Goal: Transaction & Acquisition: Register for event/course

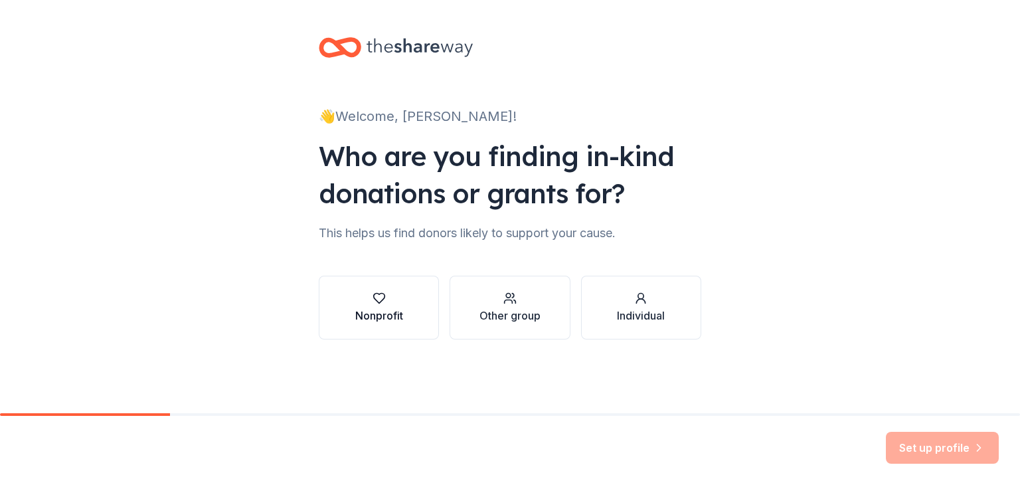
click at [378, 308] on div "Nonprofit" at bounding box center [379, 316] width 48 height 16
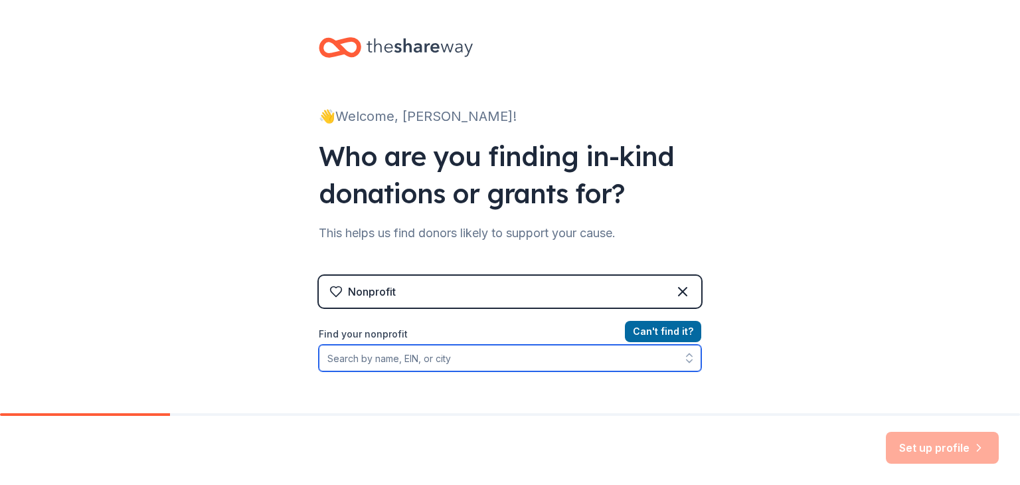
click at [420, 363] on input "Find your nonprofit" at bounding box center [510, 358] width 383 height 27
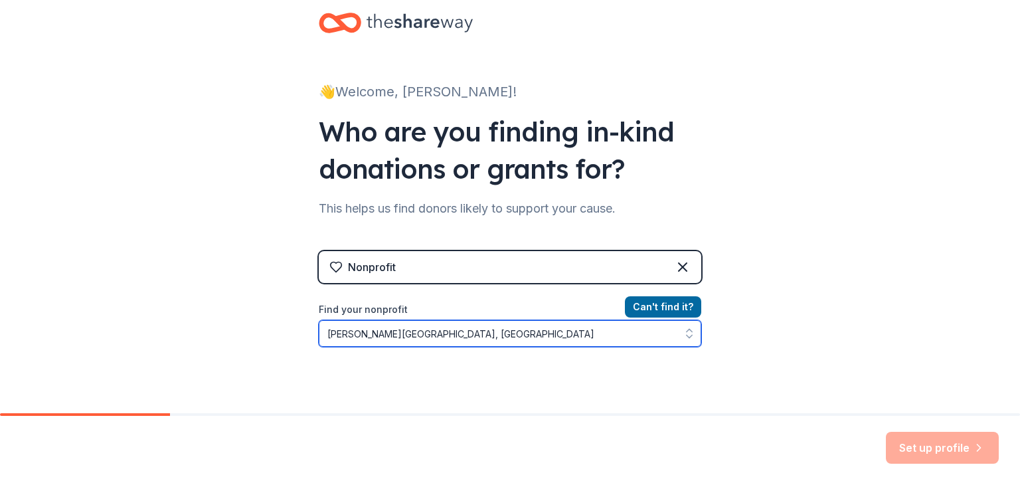
type input "[PERSON_NAME][GEOGRAPHIC_DATA], [GEOGRAPHIC_DATA]"
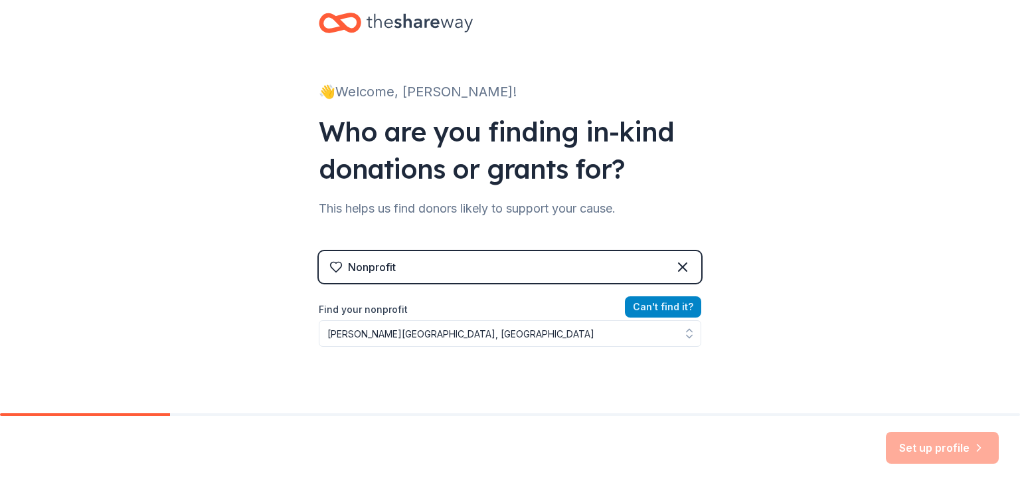
click at [655, 316] on button "Can ' t find it?" at bounding box center [663, 306] width 76 height 21
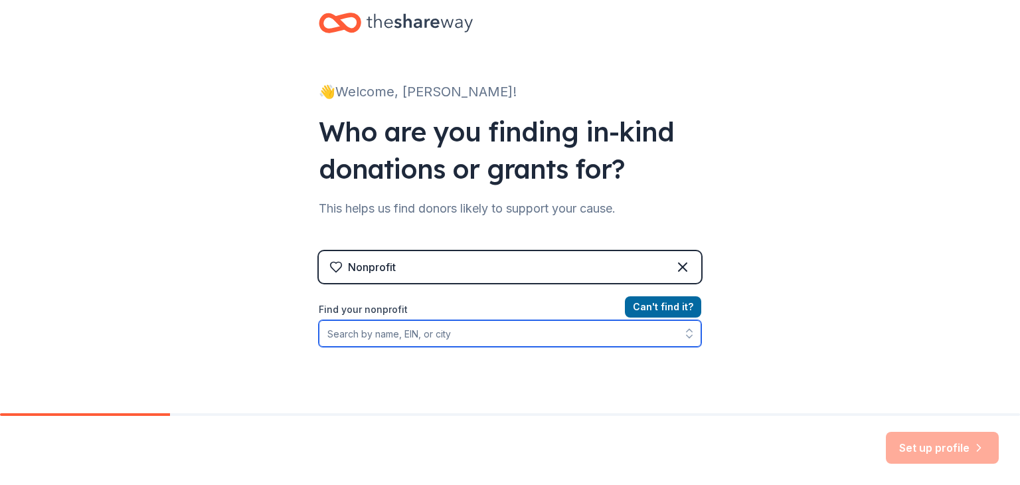
click at [408, 335] on input "Find your nonprofit" at bounding box center [510, 333] width 383 height 27
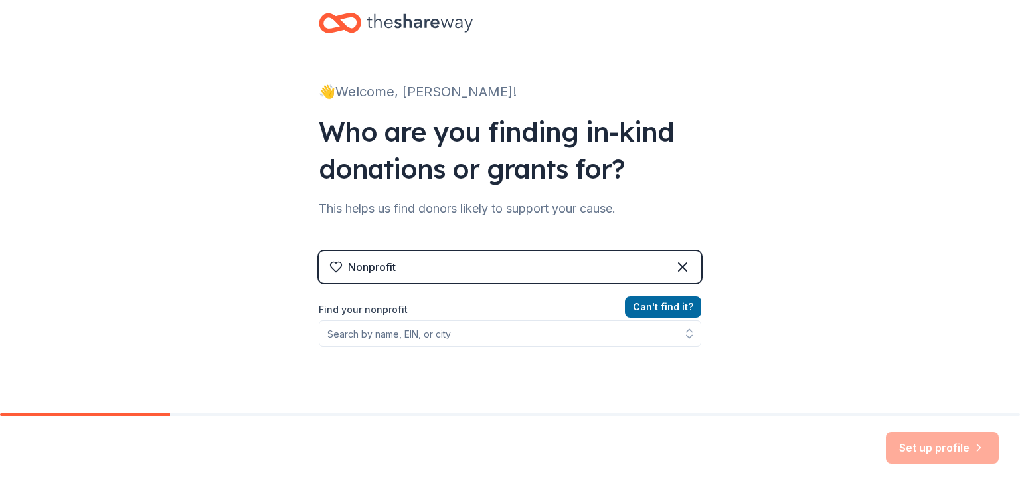
click at [426, 265] on div "Nonprofit" at bounding box center [510, 267] width 383 height 32
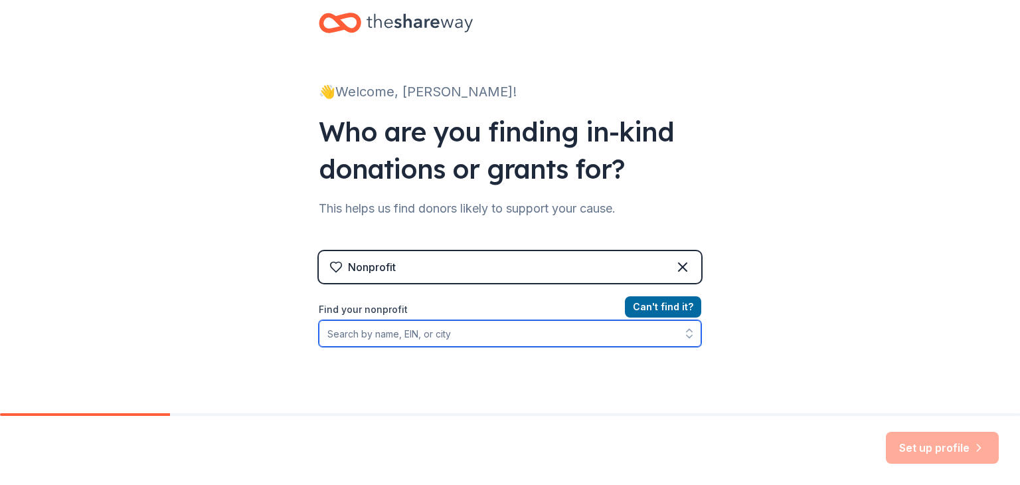
click at [391, 336] on input "Find your nonprofit" at bounding box center [510, 333] width 383 height 27
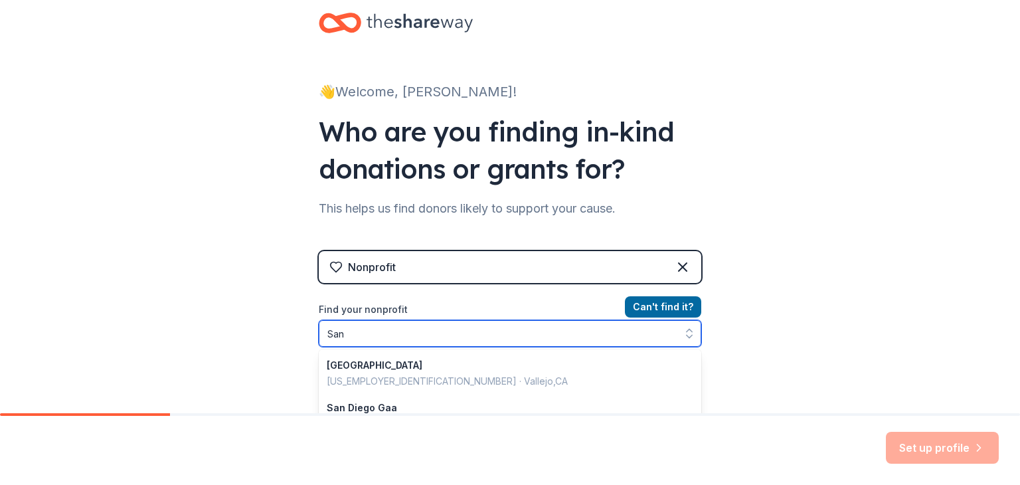
type input "Sa"
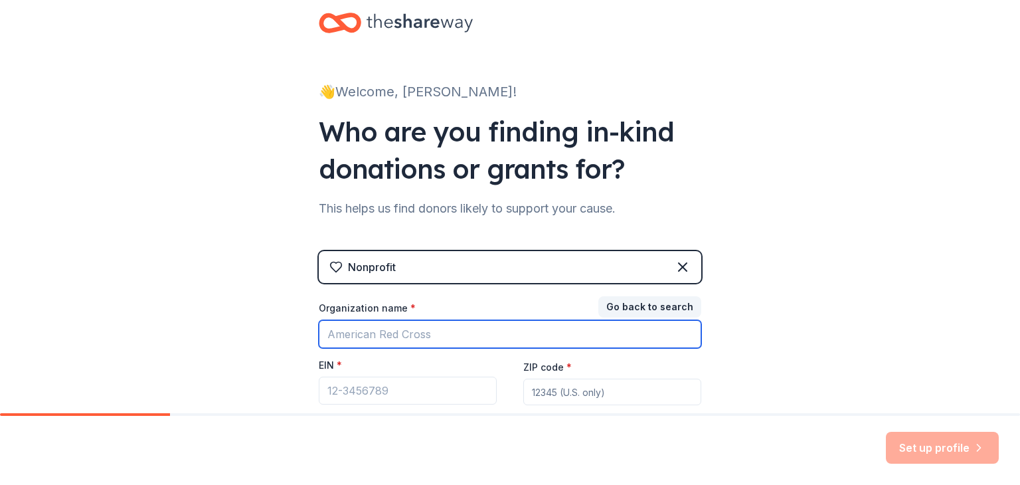
click at [355, 339] on input "Organization name *" at bounding box center [510, 334] width 383 height 28
type input "[PERSON_NAME][GEOGRAPHIC_DATA]"
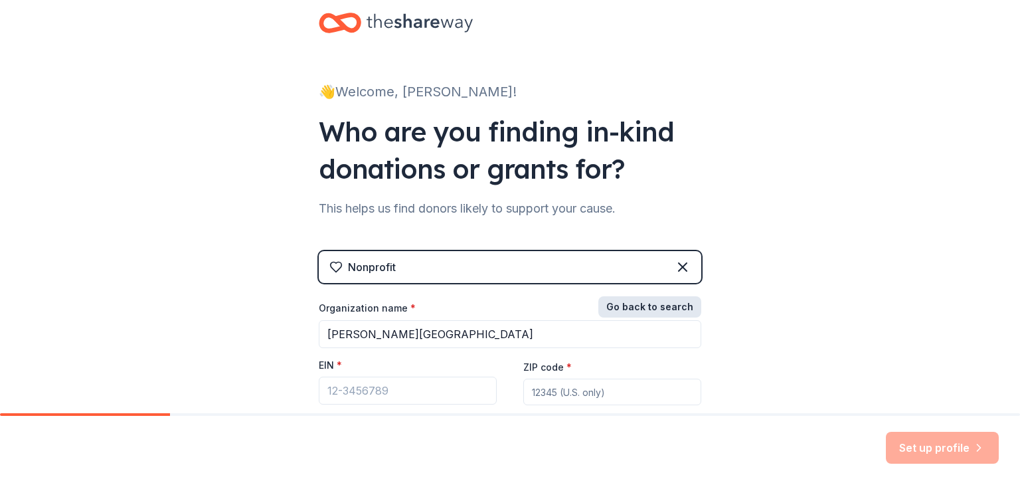
click at [624, 303] on button "Go back to search" at bounding box center [650, 306] width 103 height 21
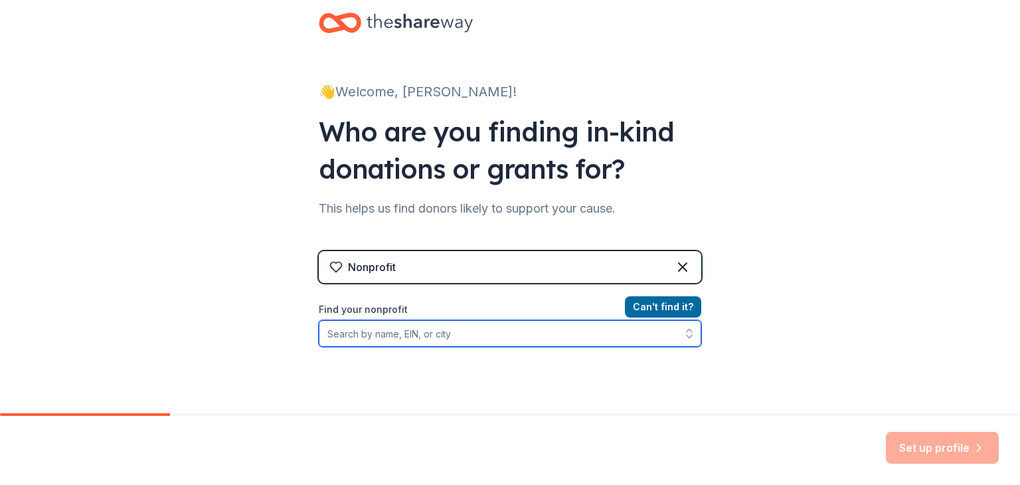
click at [347, 330] on input "Find your nonprofit" at bounding box center [510, 333] width 383 height 27
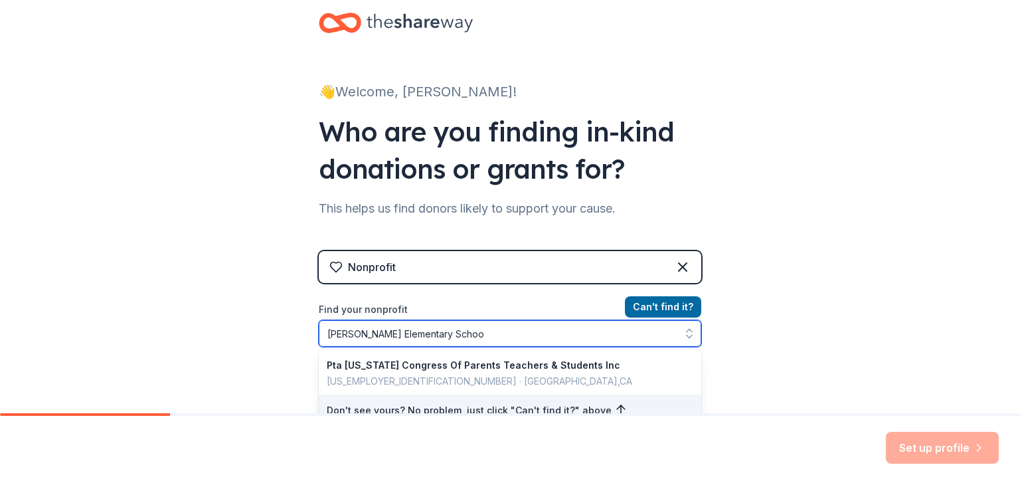
type input "[PERSON_NAME][GEOGRAPHIC_DATA]"
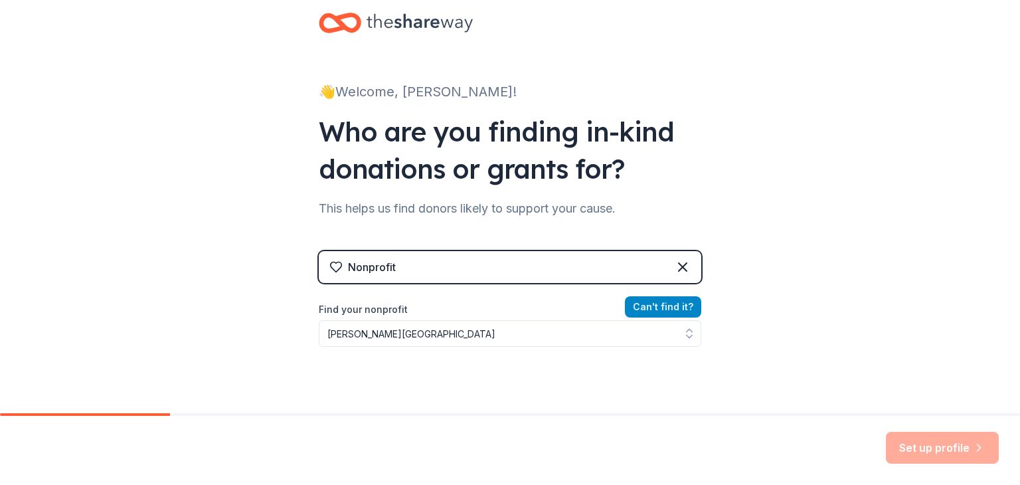
click at [669, 312] on button "Can ' t find it?" at bounding box center [663, 306] width 76 height 21
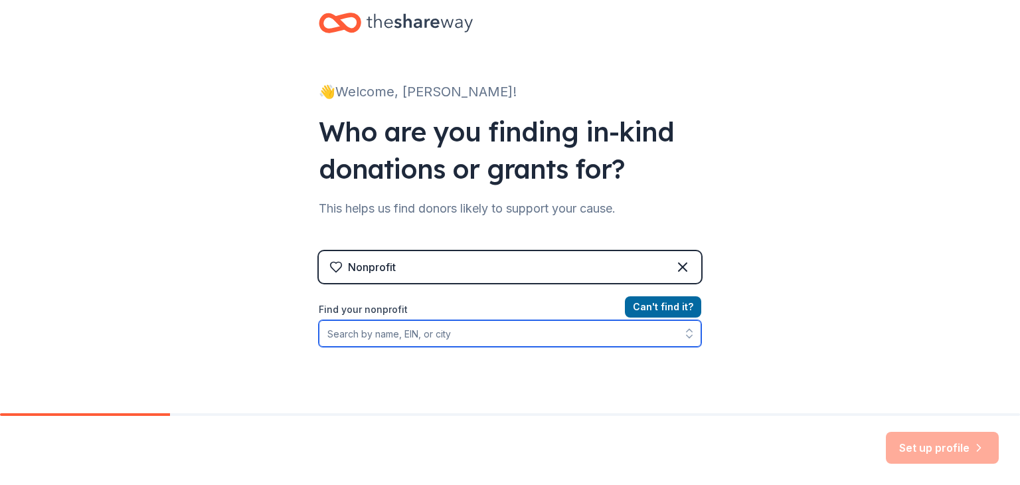
click at [404, 337] on input "Find your nonprofit" at bounding box center [510, 333] width 383 height 27
type input "[PERSON_NAME][GEOGRAPHIC_DATA]"
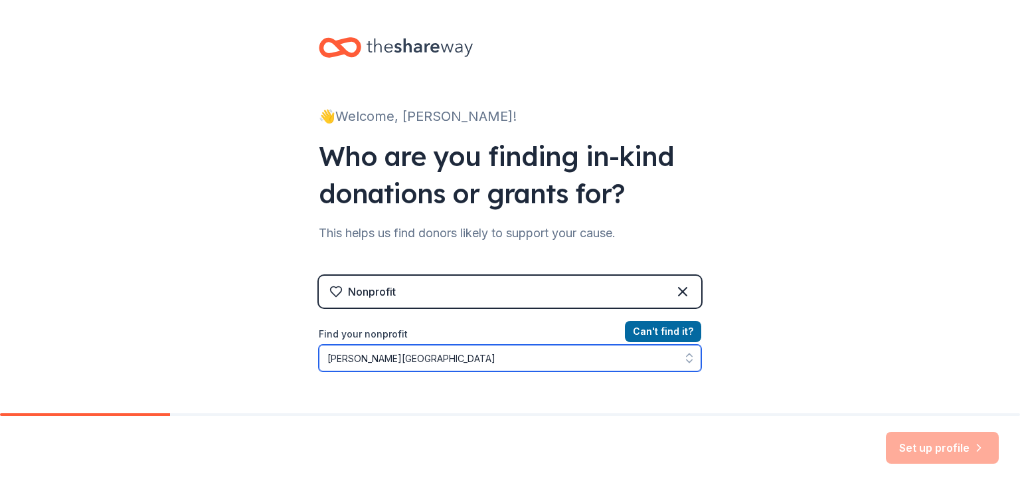
click at [642, 368] on input "[PERSON_NAME][GEOGRAPHIC_DATA]" at bounding box center [510, 358] width 383 height 27
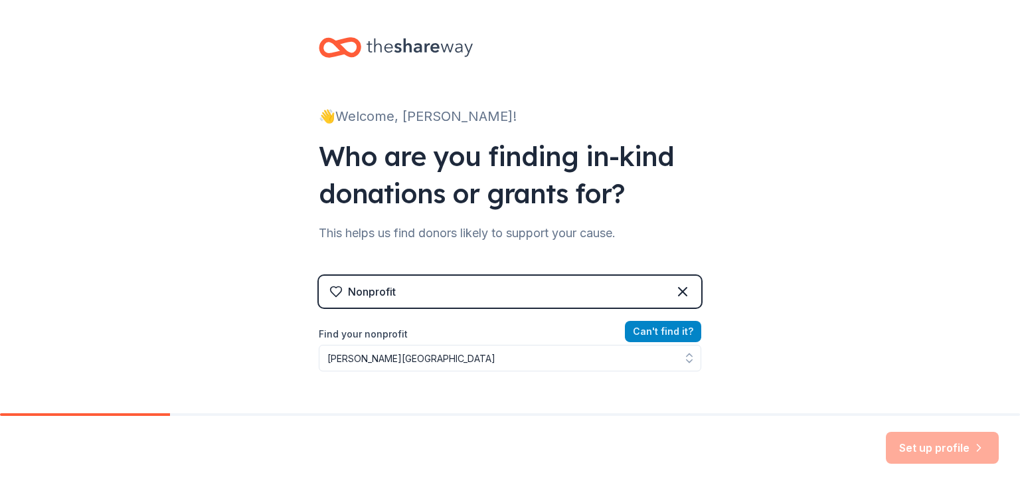
click at [668, 335] on button "Can ' t find it?" at bounding box center [663, 331] width 76 height 21
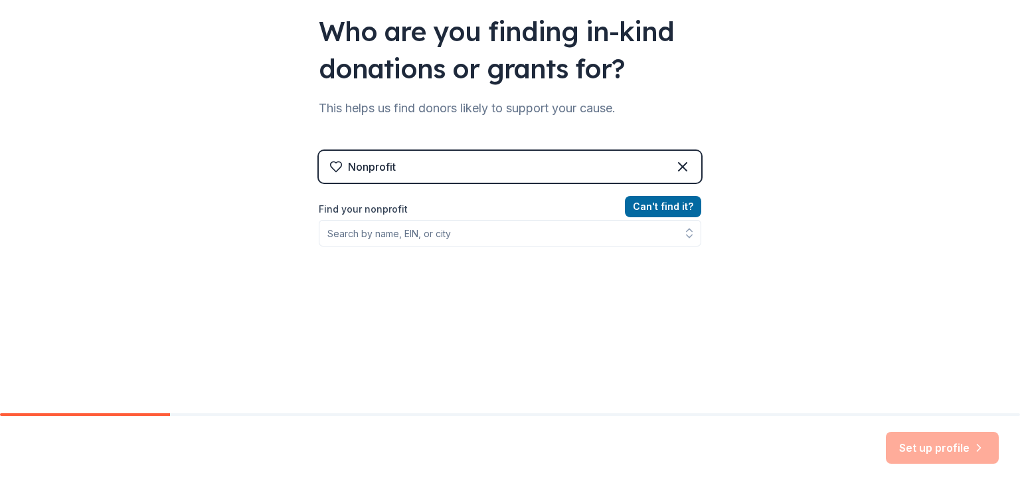
scroll to position [126, 0]
click at [676, 207] on button "Can ' t find it?" at bounding box center [663, 205] width 76 height 21
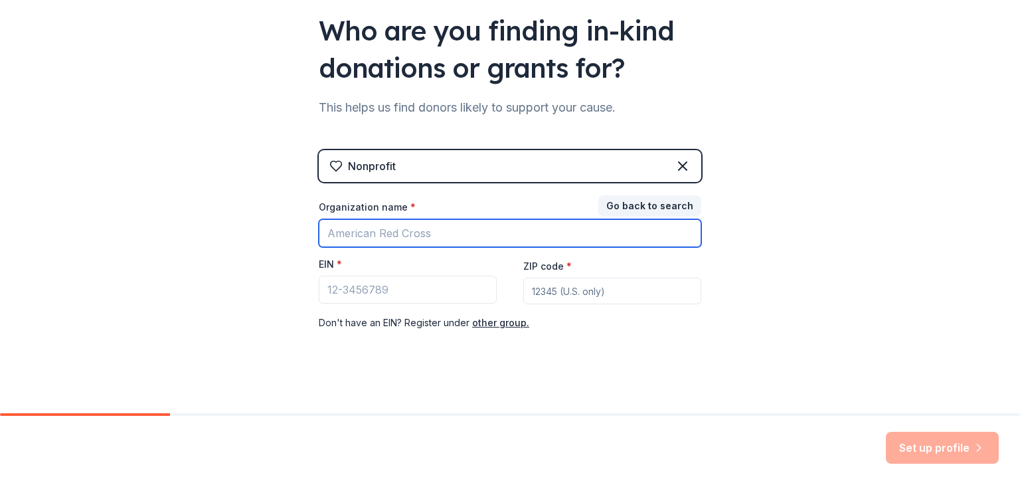
click at [472, 238] on input "Organization name *" at bounding box center [510, 233] width 383 height 28
type input "[PERSON_NAME][GEOGRAPHIC_DATA]"
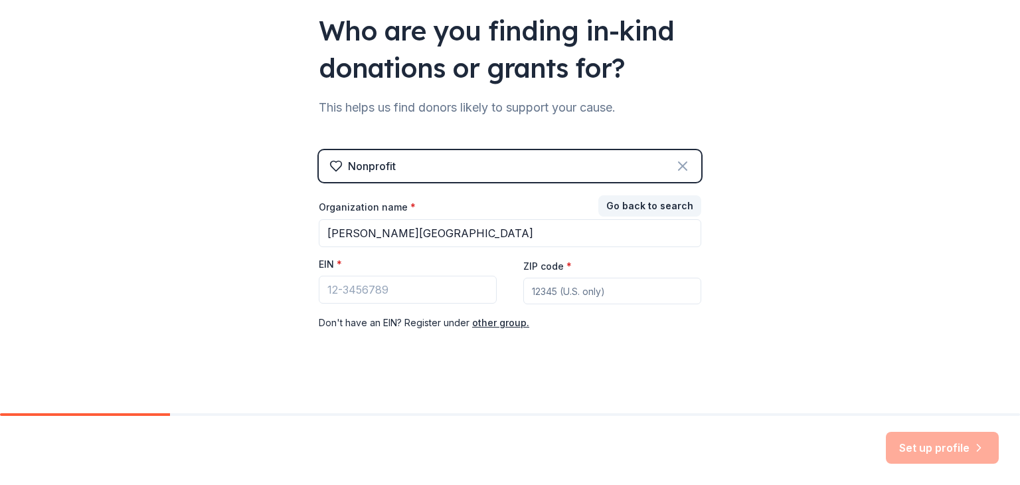
click at [680, 166] on icon at bounding box center [683, 166] width 16 height 16
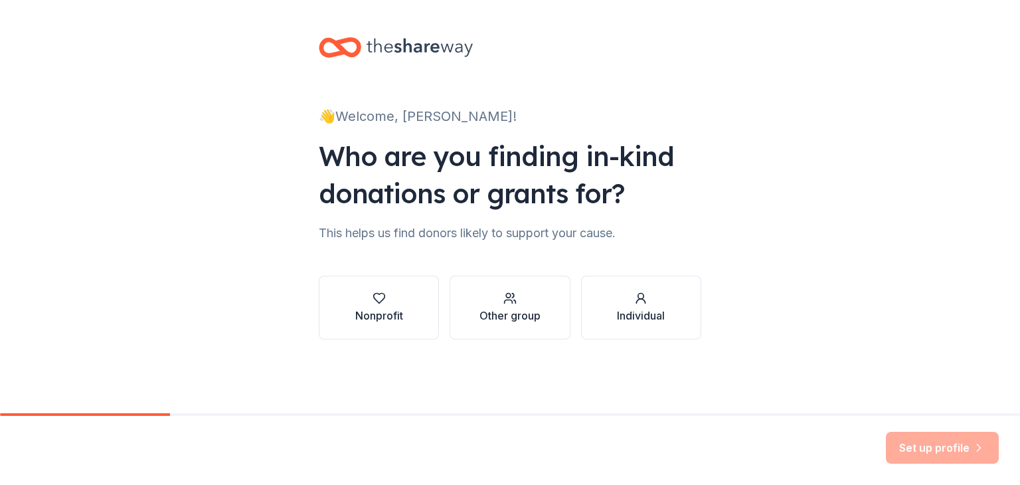
scroll to position [0, 0]
click at [539, 318] on div "Other group" at bounding box center [510, 316] width 61 height 16
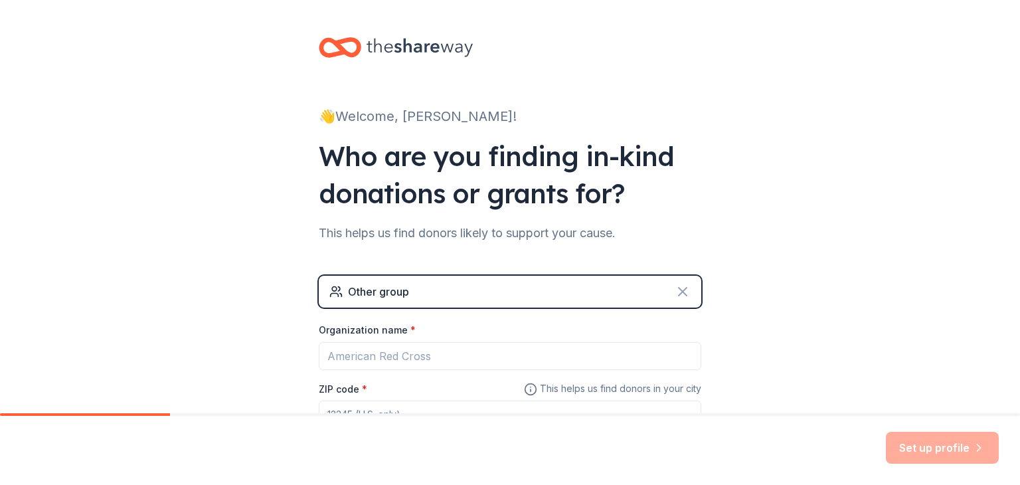
click at [683, 292] on icon at bounding box center [683, 292] width 8 height 8
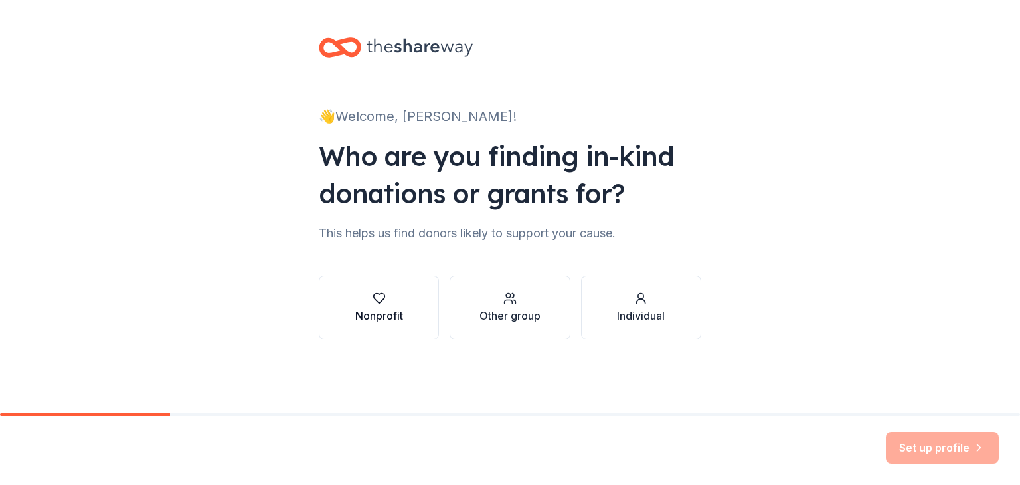
click at [381, 302] on icon "button" at bounding box center [379, 298] width 13 height 13
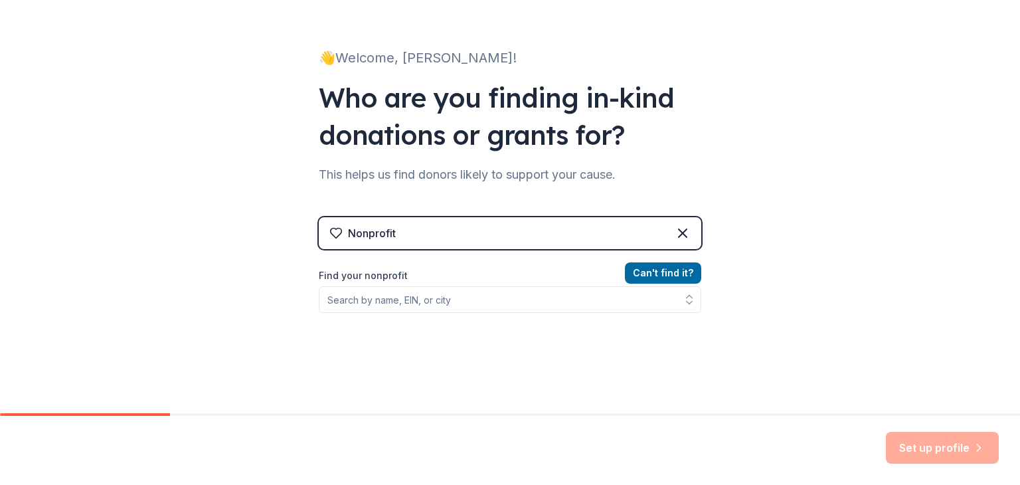
scroll to position [58, 0]
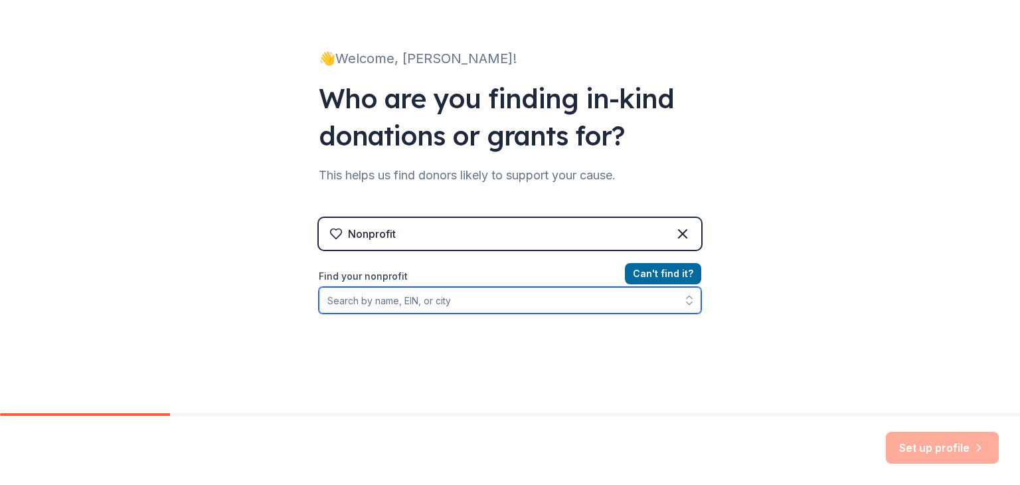
click at [396, 296] on input "Find your nonprofit" at bounding box center [510, 300] width 383 height 27
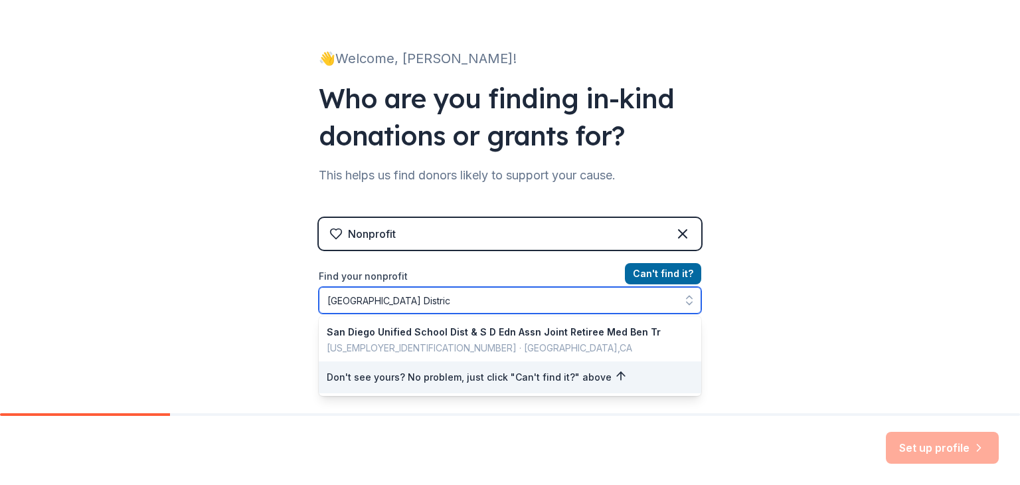
type input "[GEOGRAPHIC_DATA]"
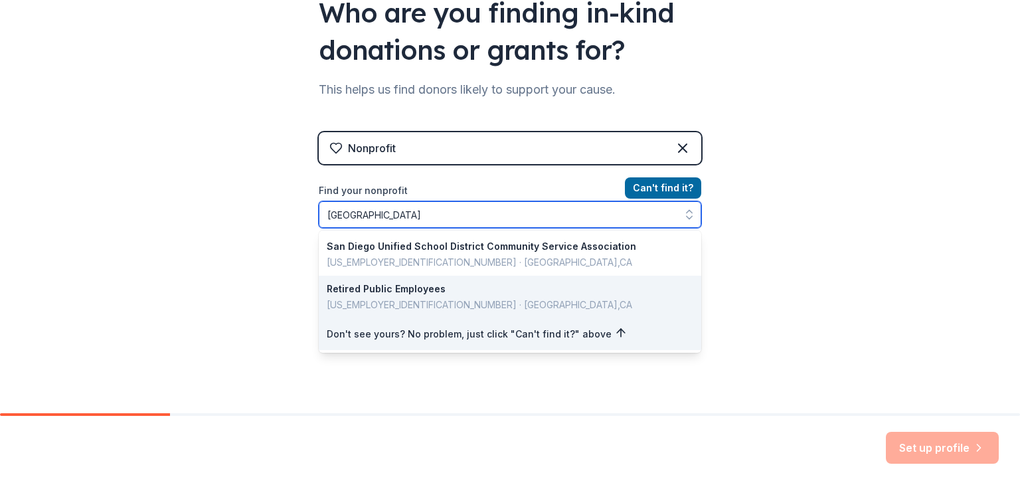
scroll to position [147, 0]
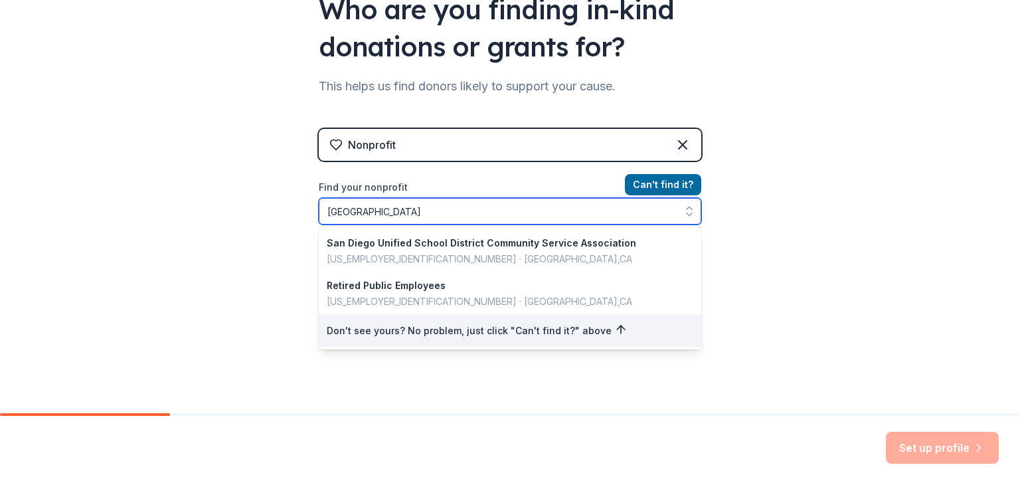
drag, startPoint x: 480, startPoint y: 213, endPoint x: 312, endPoint y: 215, distance: 167.4
click at [312, 215] on div "👋 Welcome, [PERSON_NAME]! Who are you finding in-kind donations or grants for? …" at bounding box center [510, 137] width 425 height 568
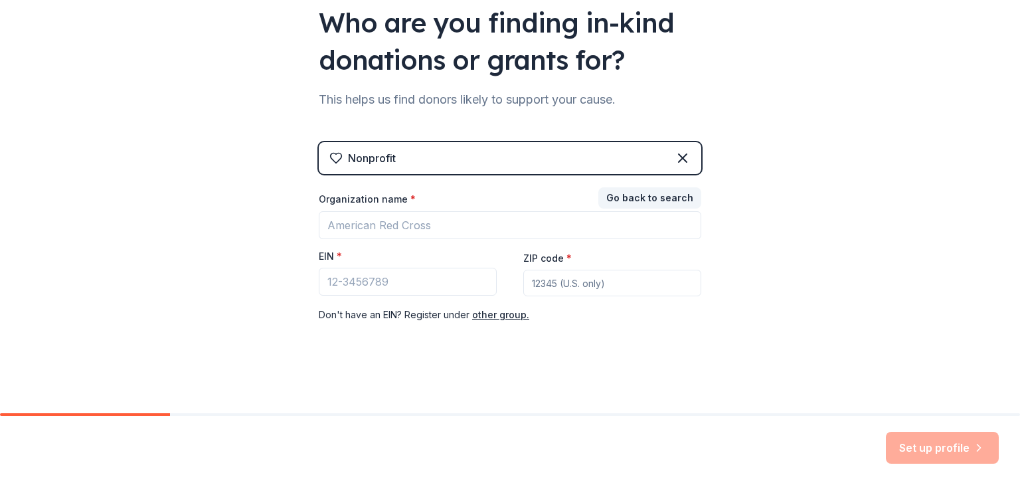
scroll to position [134, 0]
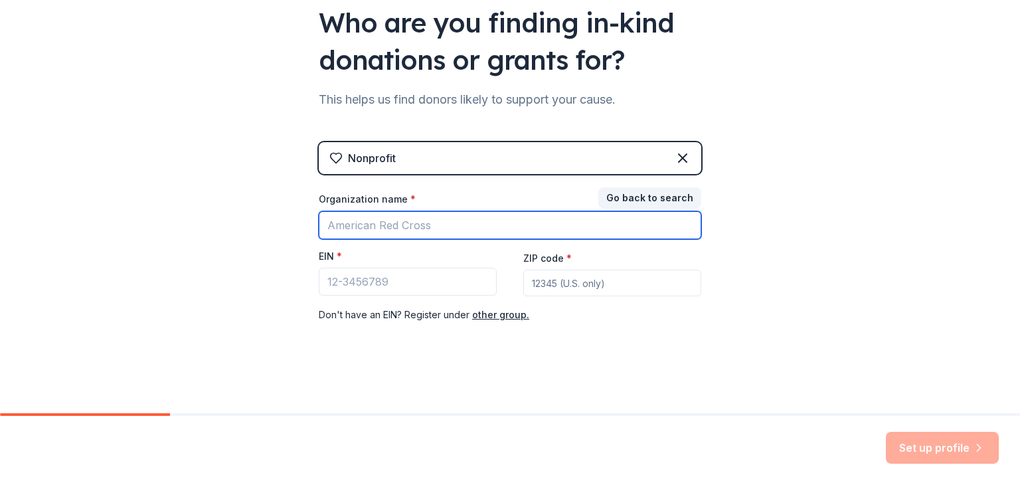
click at [421, 228] on input "Organization name *" at bounding box center [510, 225] width 383 height 28
type input "[PERSON_NAME][GEOGRAPHIC_DATA]"
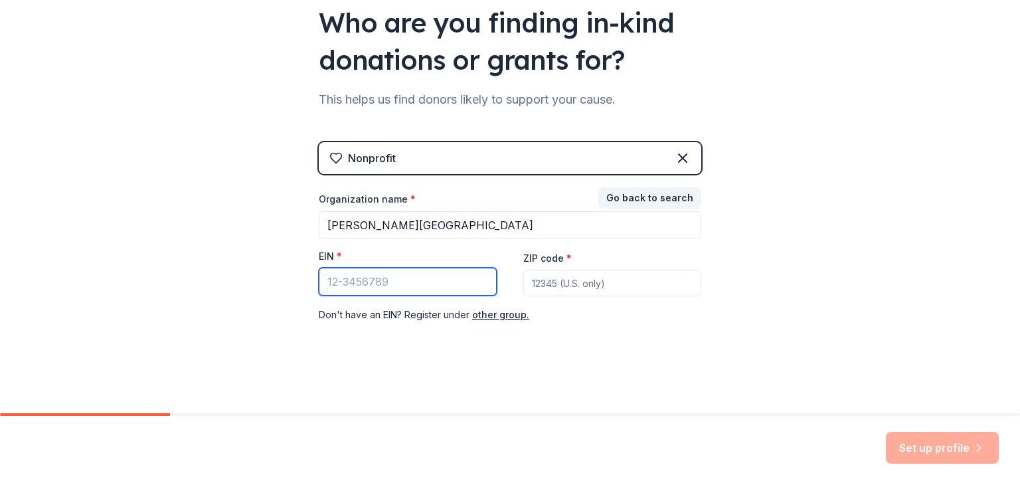
click at [417, 283] on input "EIN *" at bounding box center [408, 282] width 178 height 28
click at [683, 157] on icon at bounding box center [683, 158] width 8 height 8
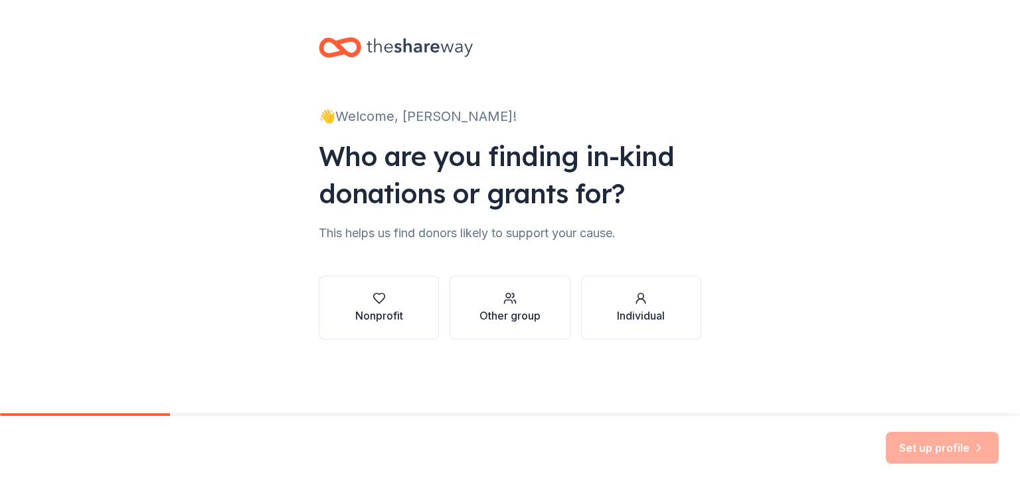
scroll to position [0, 0]
click at [456, 328] on button "Other group" at bounding box center [510, 308] width 120 height 64
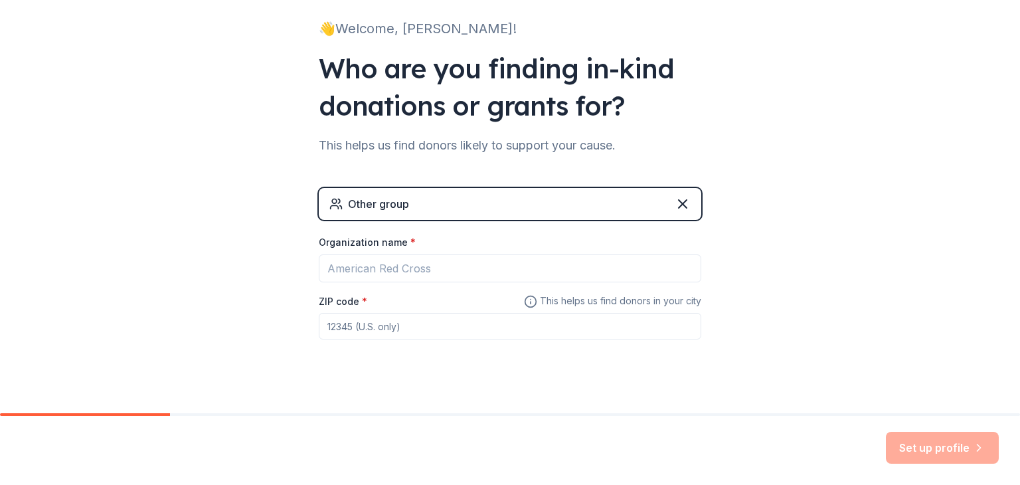
scroll to position [105, 0]
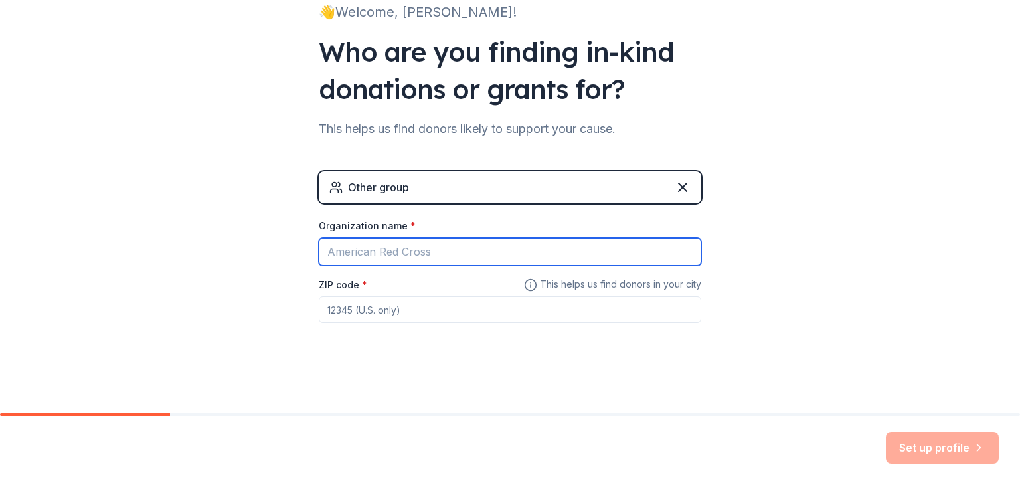
click at [446, 252] on input "Organization name *" at bounding box center [510, 252] width 383 height 28
type input "[PERSON_NAME][GEOGRAPHIC_DATA]"
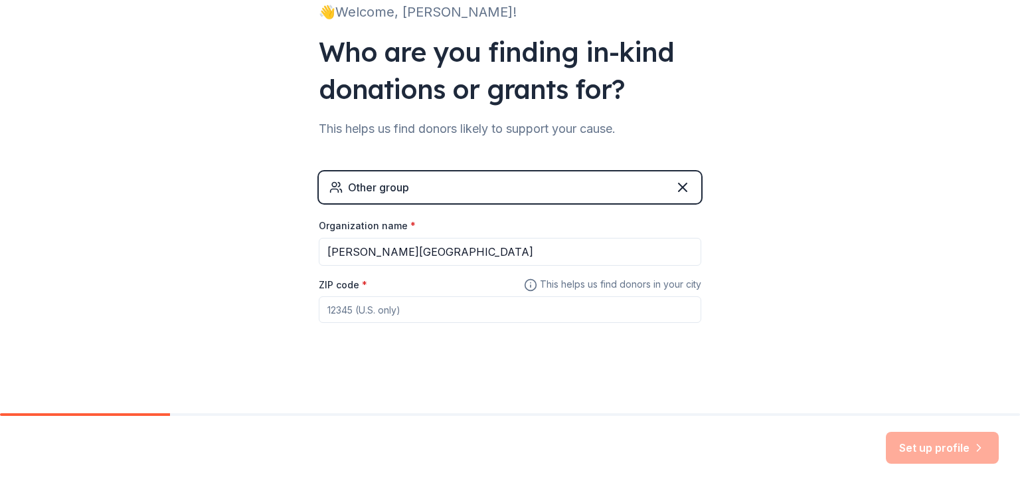
click at [382, 314] on input "ZIP code *" at bounding box center [510, 309] width 383 height 27
type input "92124"
click at [948, 449] on button "Set up profile" at bounding box center [942, 448] width 113 height 32
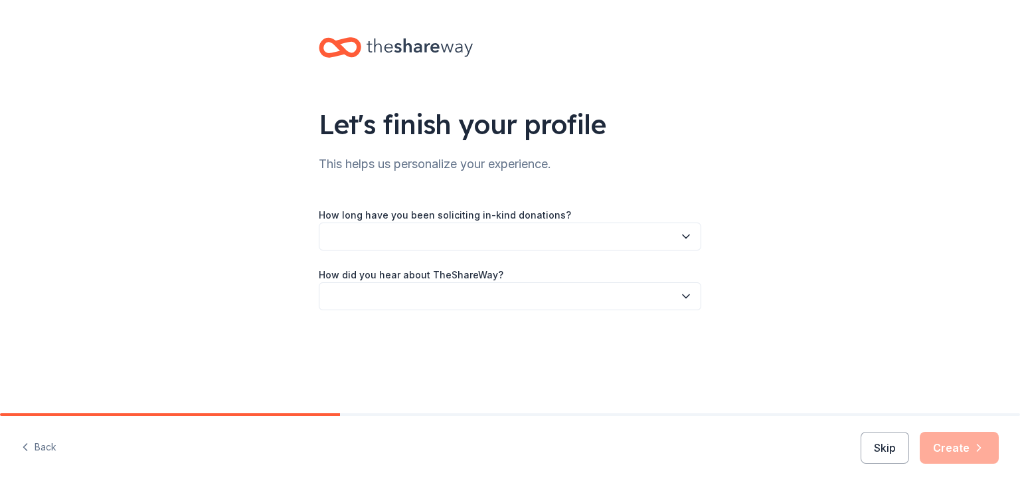
click at [496, 242] on button "button" at bounding box center [510, 237] width 383 height 28
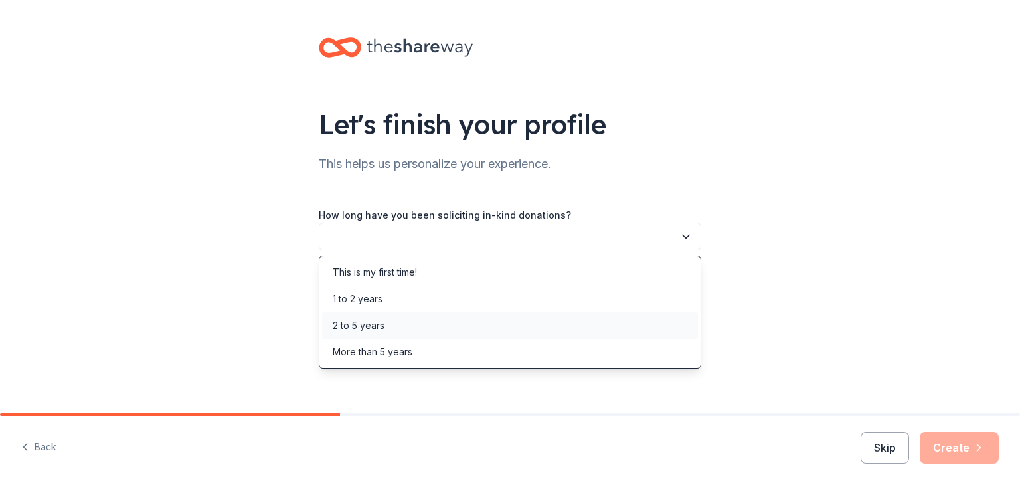
click at [488, 322] on div "2 to 5 years" at bounding box center [510, 325] width 376 height 27
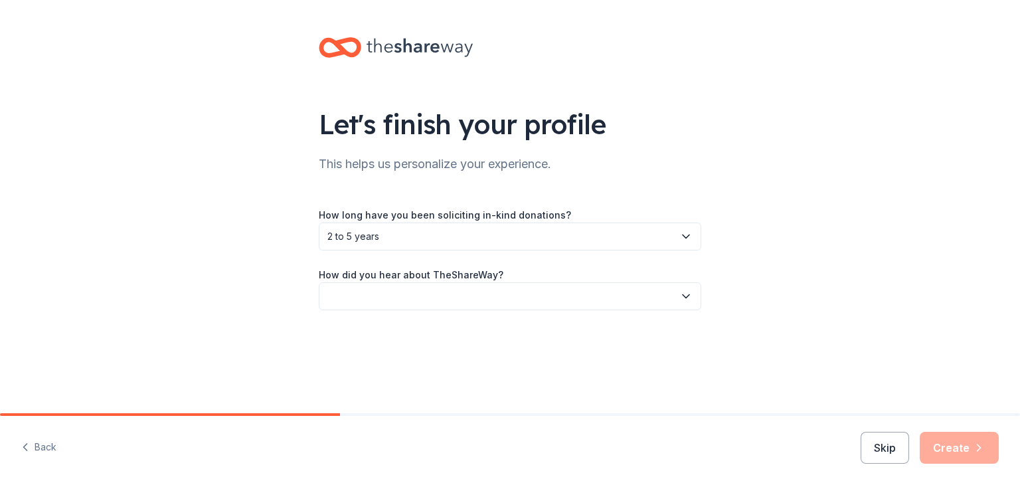
click at [496, 299] on button "button" at bounding box center [510, 296] width 383 height 28
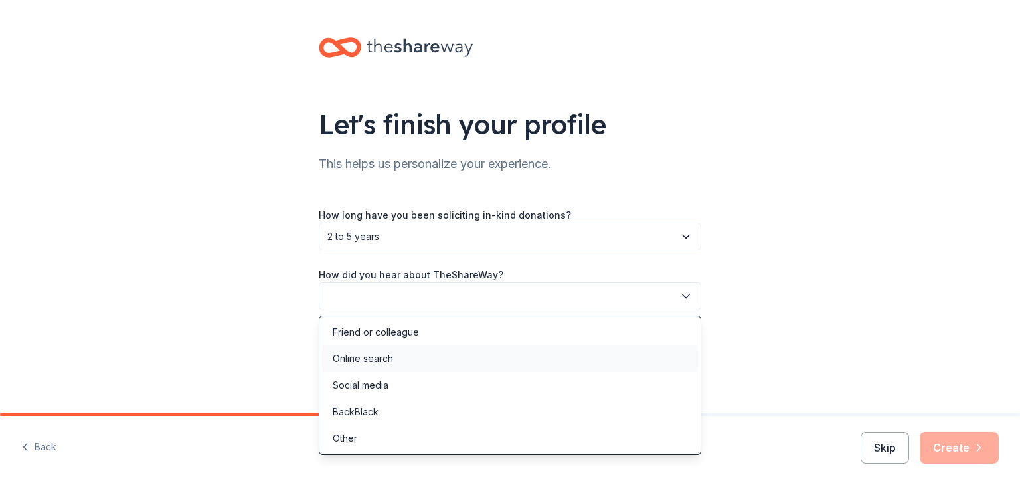
click at [498, 355] on div "Online search" at bounding box center [510, 358] width 376 height 27
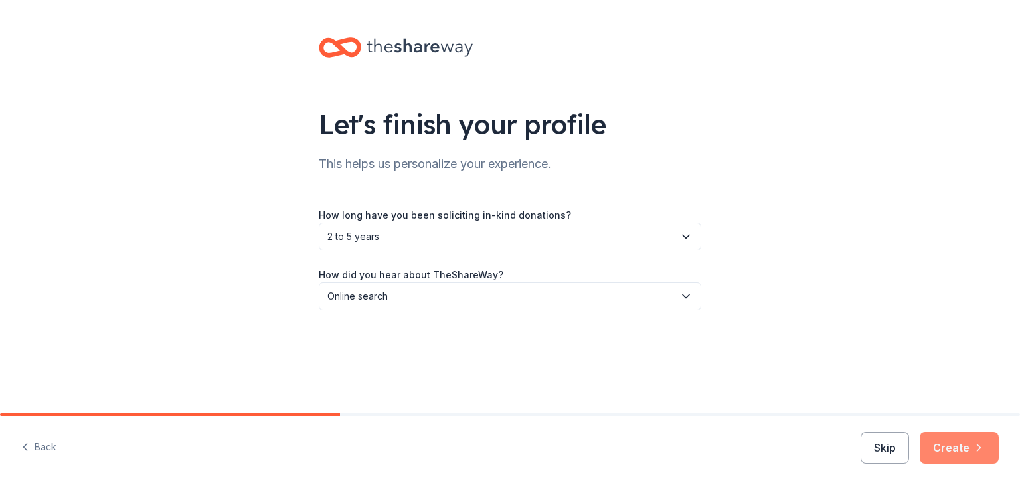
click at [979, 449] on icon "button" at bounding box center [979, 447] width 3 height 7
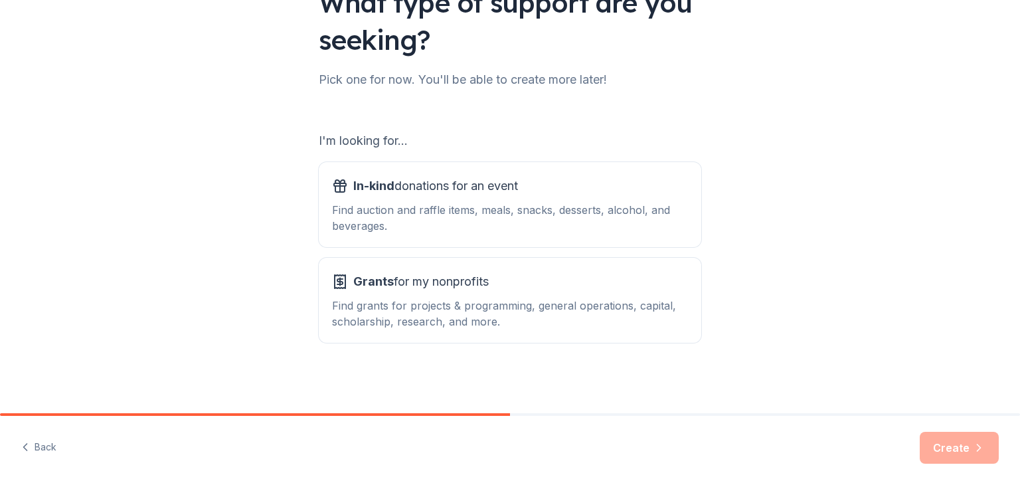
scroll to position [123, 0]
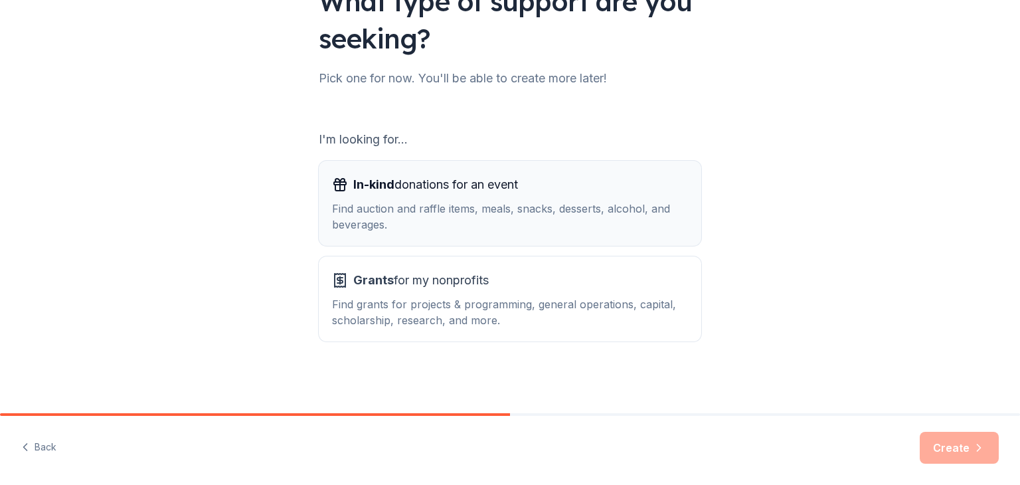
click at [590, 206] on div "Find auction and raffle items, meals, snacks, desserts, alcohol, and beverages." at bounding box center [510, 217] width 356 height 32
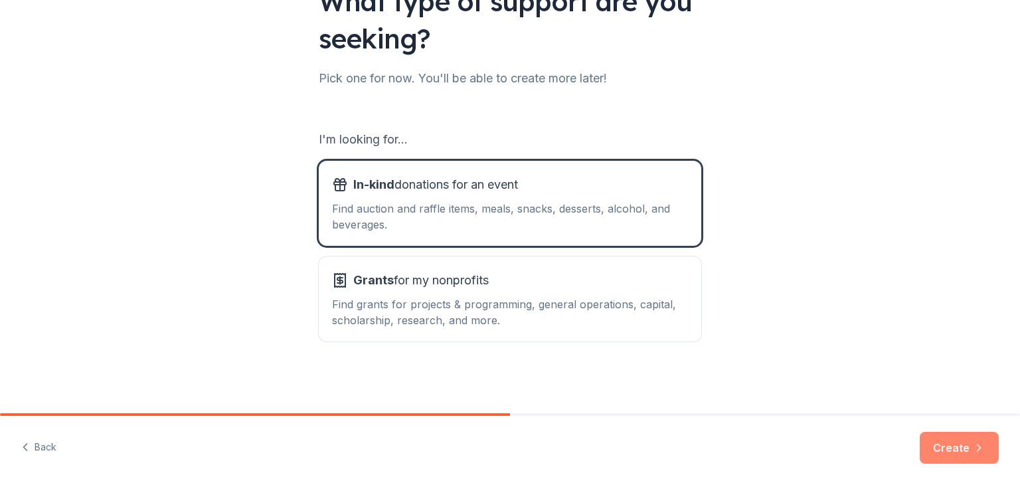
click at [937, 450] on button "Create" at bounding box center [959, 448] width 79 height 32
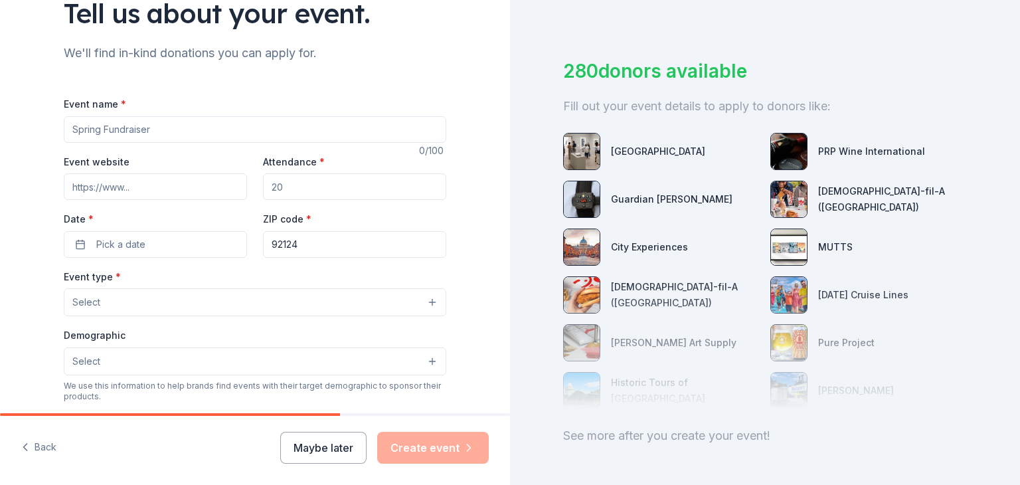
scroll to position [113, 0]
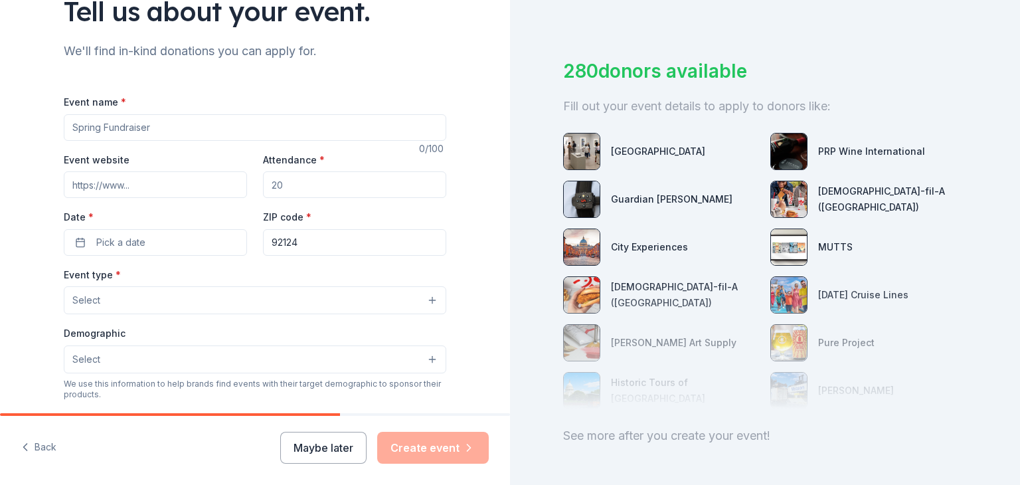
click at [203, 130] on input "Event name *" at bounding box center [255, 127] width 383 height 27
type input "Podsitive Dolphin Referral"
type input "1"
type input "125"
click at [161, 242] on button "Pick a date" at bounding box center [155, 242] width 183 height 27
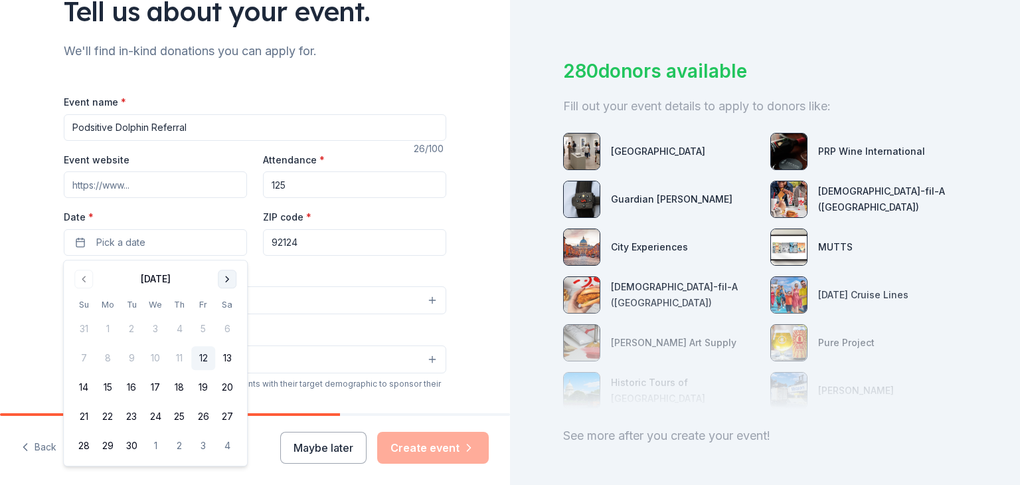
click at [227, 276] on button "Go to next month" at bounding box center [227, 279] width 19 height 19
click at [227, 283] on button "Go to next month" at bounding box center [227, 279] width 19 height 19
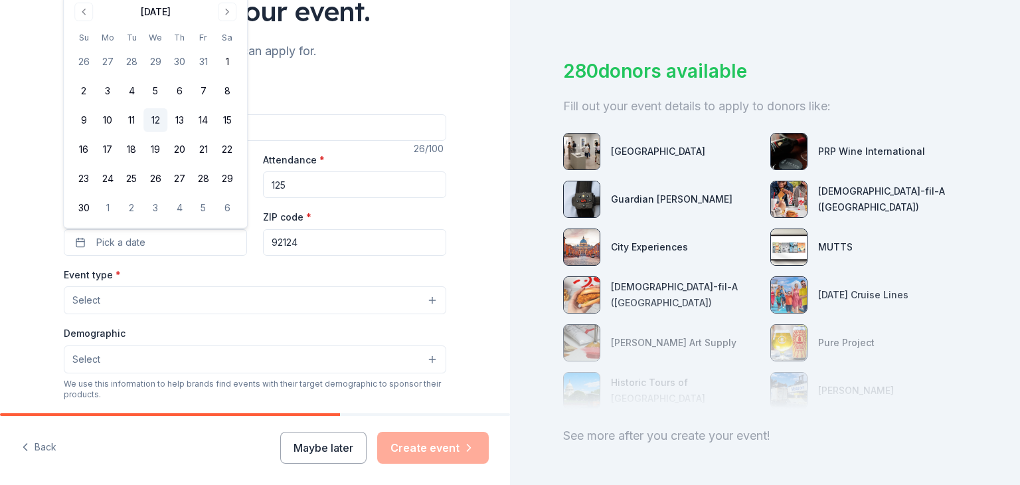
click at [155, 124] on button "12" at bounding box center [155, 120] width 24 height 24
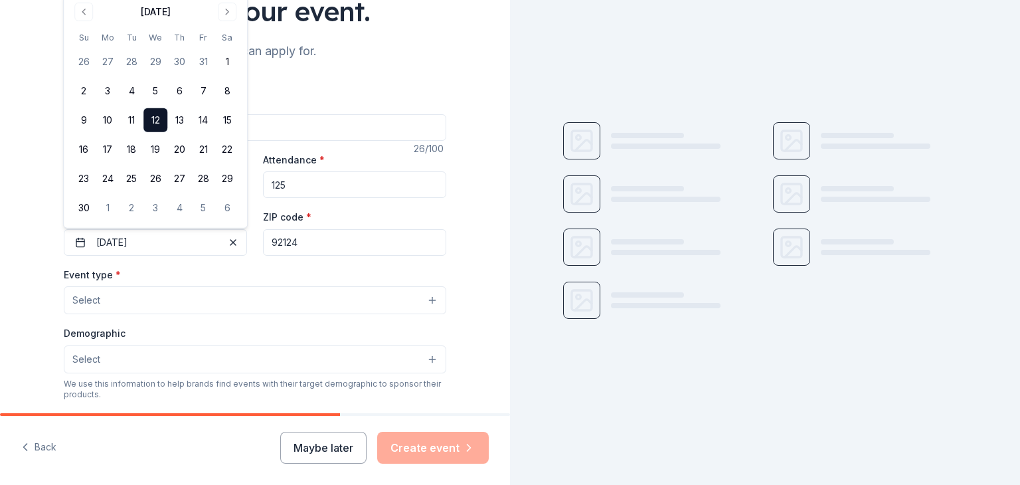
scroll to position [0, 0]
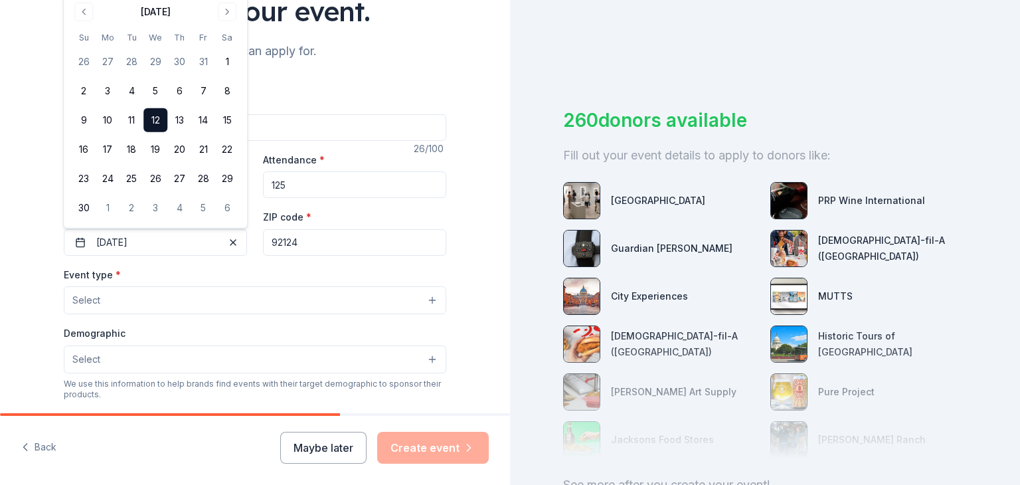
click at [247, 300] on button "Select" at bounding box center [255, 300] width 383 height 28
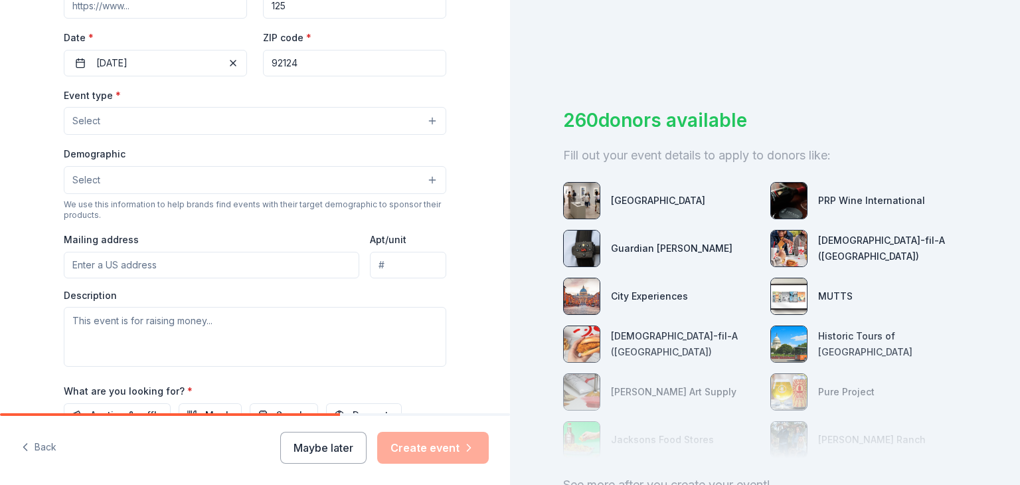
scroll to position [293, 0]
click at [227, 124] on button "Select" at bounding box center [255, 120] width 383 height 28
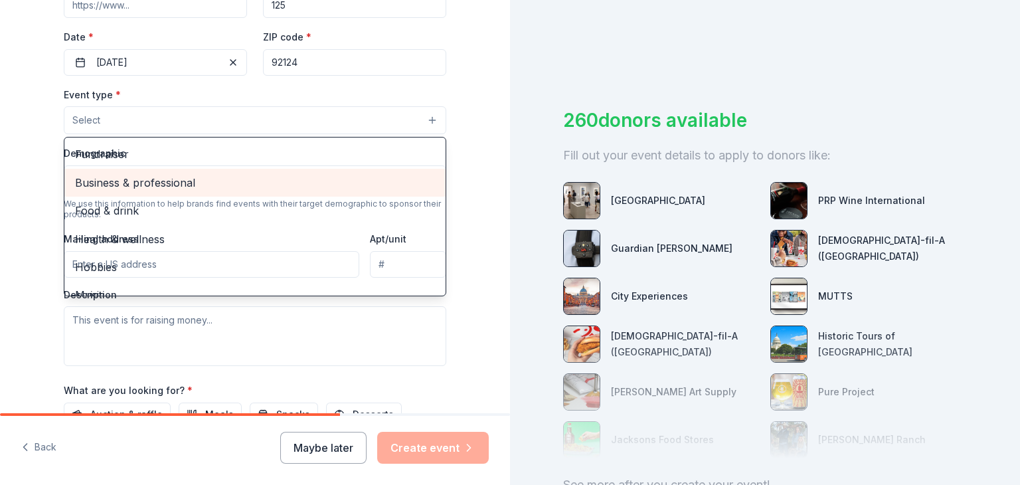
scroll to position [44, 0]
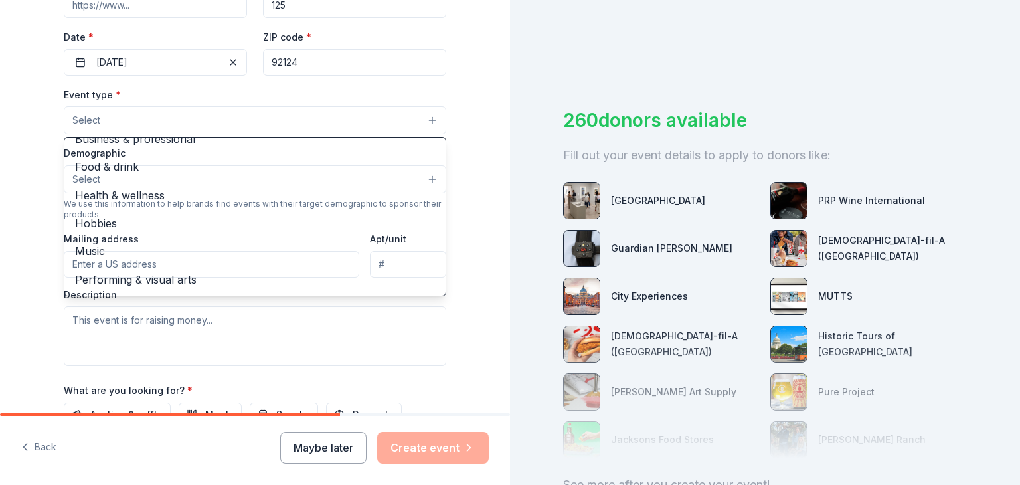
click at [30, 123] on div "Tell us about your event. We'll find in-kind donations you can apply for. Event…" at bounding box center [255, 149] width 510 height 884
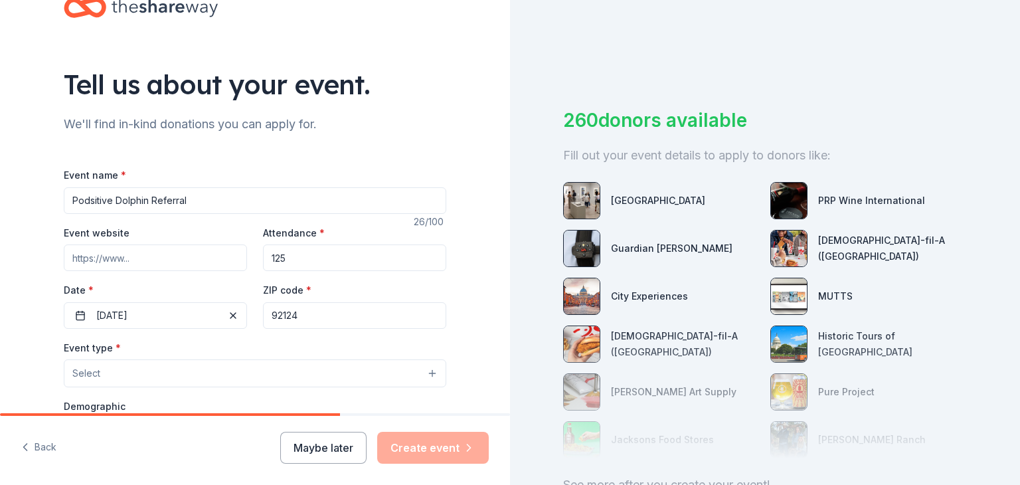
scroll to position [0, 0]
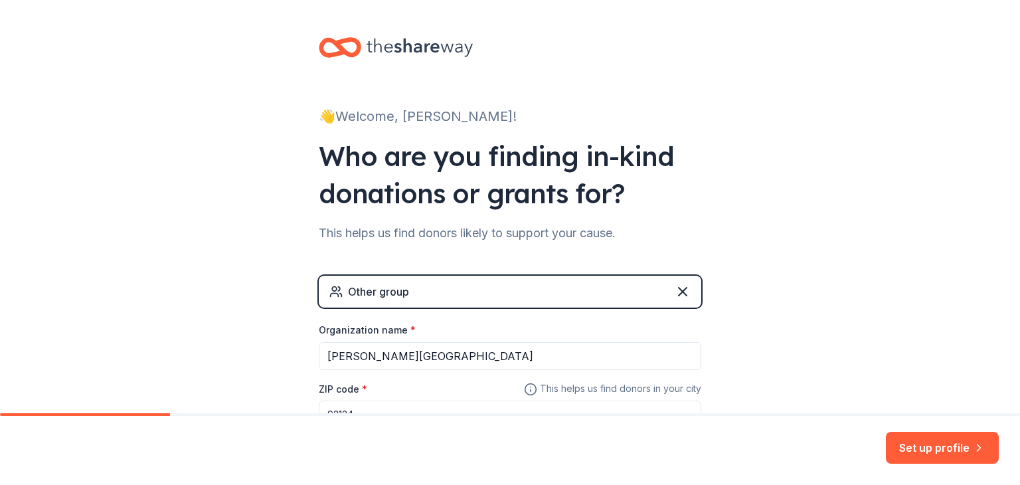
click at [688, 304] on div "Other group" at bounding box center [510, 292] width 383 height 32
click at [686, 294] on icon at bounding box center [683, 292] width 8 height 8
